Goal: Transaction & Acquisition: Purchase product/service

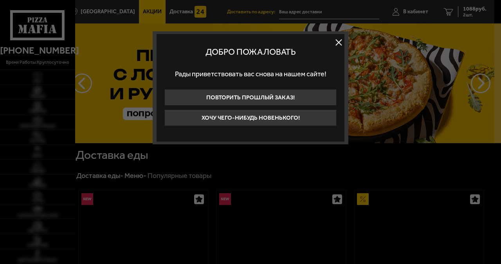
click at [468, 9] on div at bounding box center [250, 132] width 501 height 264
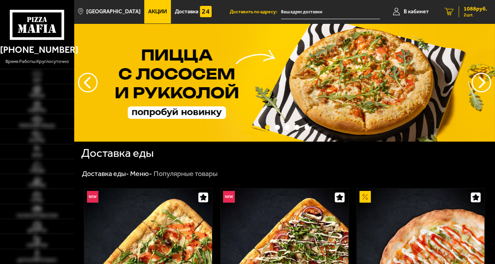
click at [465, 9] on span "1088 руб." at bounding box center [474, 8] width 23 height 5
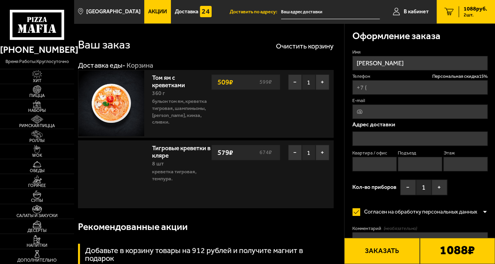
type input "[PHONE_NUMBER]"
type input "[STREET_ADDRESS][PERSON_NAME]"
type input "209"
type input "6"
type input "8"
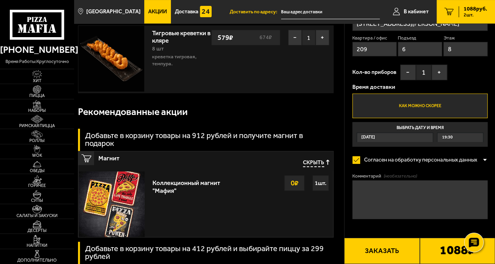
scroll to position [122, 0]
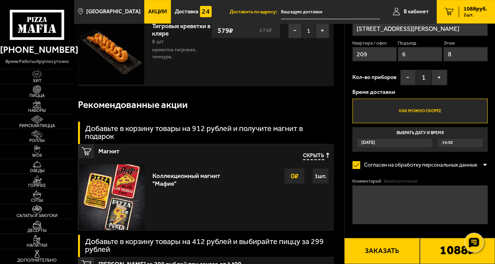
click at [361, 193] on textarea "Комментарий (необязательно)" at bounding box center [419, 205] width 135 height 39
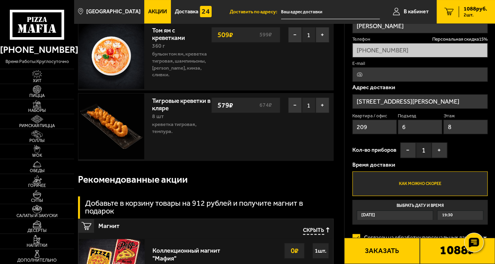
scroll to position [41, 0]
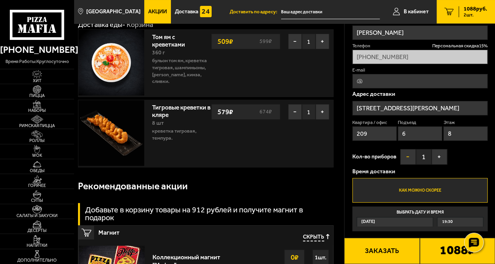
click at [407, 159] on button "−" at bounding box center [408, 157] width 16 height 16
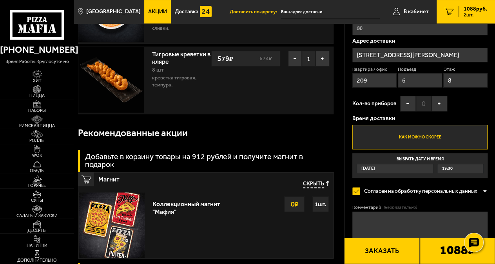
scroll to position [163, 0]
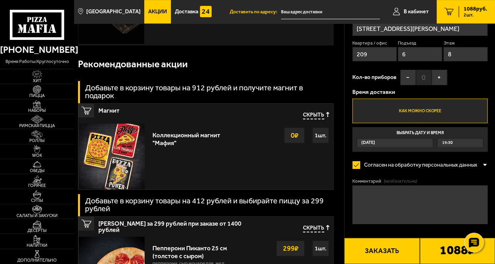
click at [354, 195] on textarea "Комментарий (необязательно)" at bounding box center [419, 205] width 135 height 39
type textarea "[PERSON_NAME]"
click at [358, 193] on textarea "[PERSON_NAME]" at bounding box center [419, 205] width 135 height 39
click at [377, 190] on textarea "Креветкм почистите" at bounding box center [419, 205] width 135 height 39
click at [405, 193] on textarea "Креветки почистите" at bounding box center [419, 205] width 135 height 39
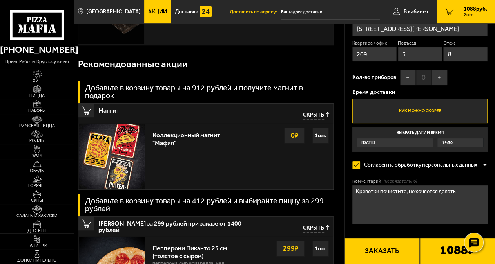
click at [426, 193] on textarea "Креветки почистите, не хочяется делать" at bounding box center [419, 205] width 135 height 39
click at [454, 191] on textarea "Креветки почистите, не хочется делать" at bounding box center [419, 205] width 135 height 39
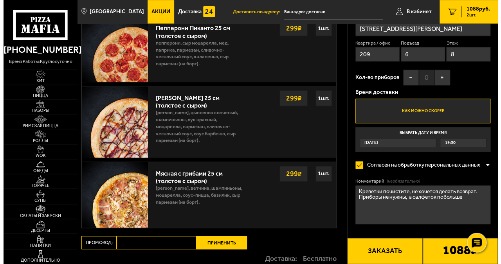
scroll to position [407, 0]
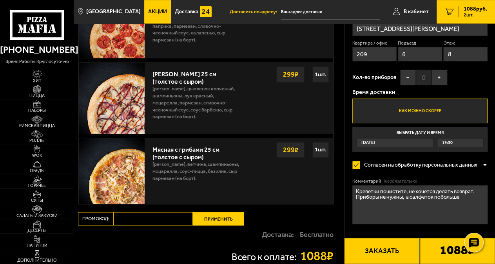
type textarea "Креветки почистите, не хочется делать возврат. Приборы не нужны, а салфеток поб…"
click at [383, 254] on button "Заказать" at bounding box center [381, 251] width 75 height 26
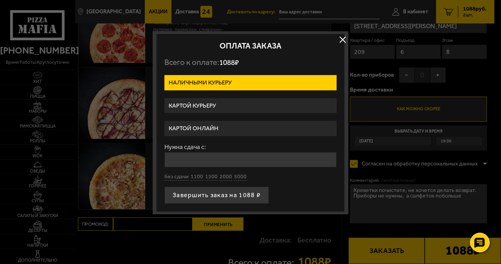
click at [198, 106] on label "Картой курьеру" at bounding box center [250, 105] width 172 height 15
click at [0, 0] on input "Картой курьеру" at bounding box center [0, 0] width 0 height 0
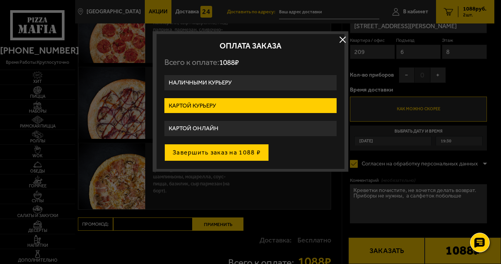
click at [225, 153] on button "Завершить заказ на 1088 ₽" at bounding box center [216, 152] width 105 height 17
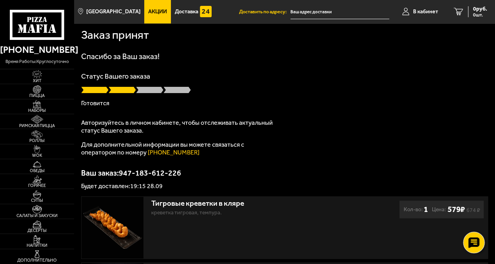
click at [472, 242] on use at bounding box center [473, 243] width 11 height 11
click at [383, 81] on div "Статус Вашего заказа [PERSON_NAME]" at bounding box center [284, 90] width 407 height 34
